Goal: Information Seeking & Learning: Learn about a topic

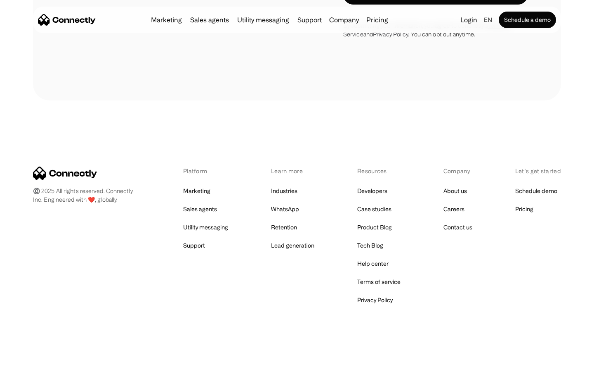
scroll to position [1210, 0]
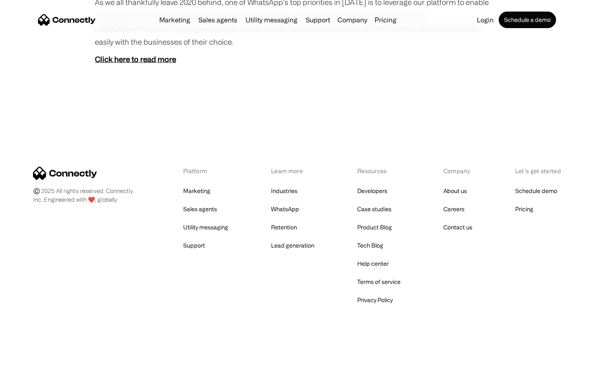
scroll to position [464, 0]
